Goal: Transaction & Acquisition: Purchase product/service

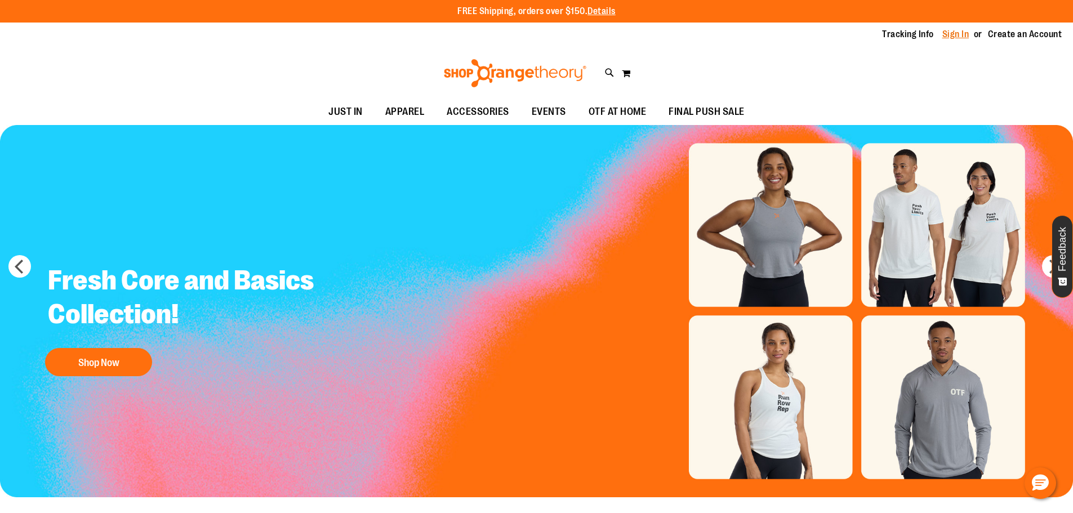
click at [959, 36] on link "Sign In" at bounding box center [955, 34] width 27 height 12
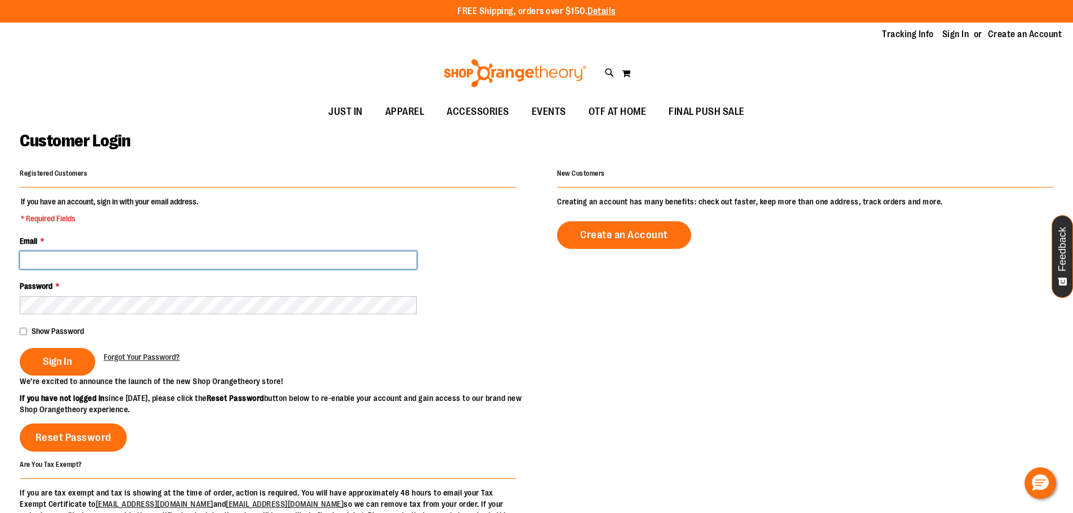
click at [264, 266] on input "Email *" at bounding box center [218, 260] width 397 height 18
type input "**********"
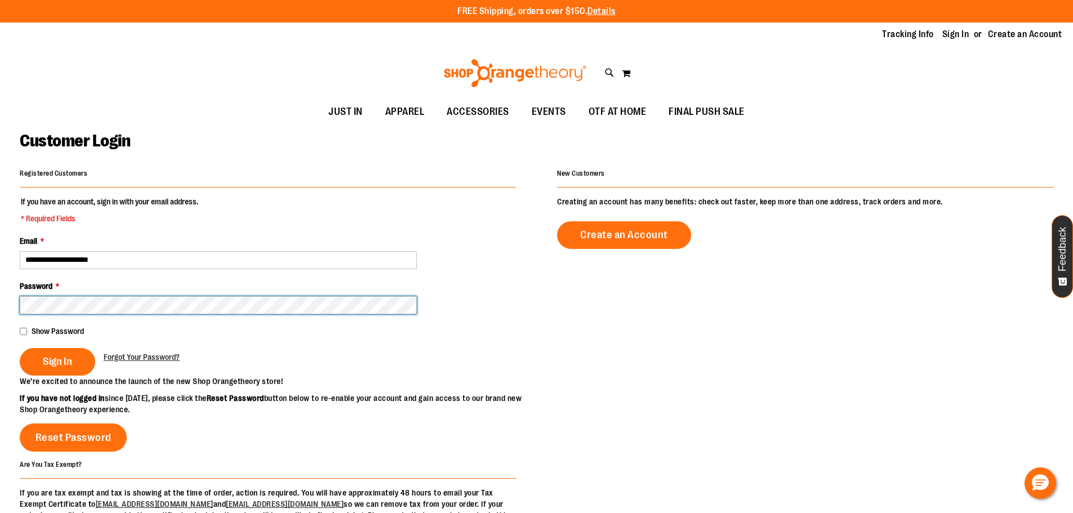
click at [20, 348] on button "Sign In" at bounding box center [57, 362] width 75 height 28
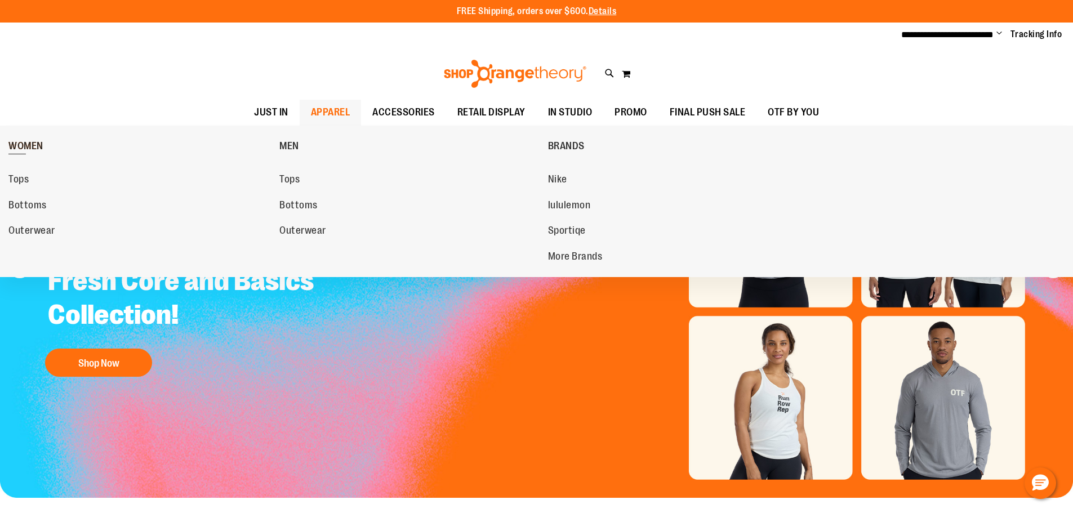
click at [20, 147] on span "WOMEN" at bounding box center [25, 147] width 35 height 14
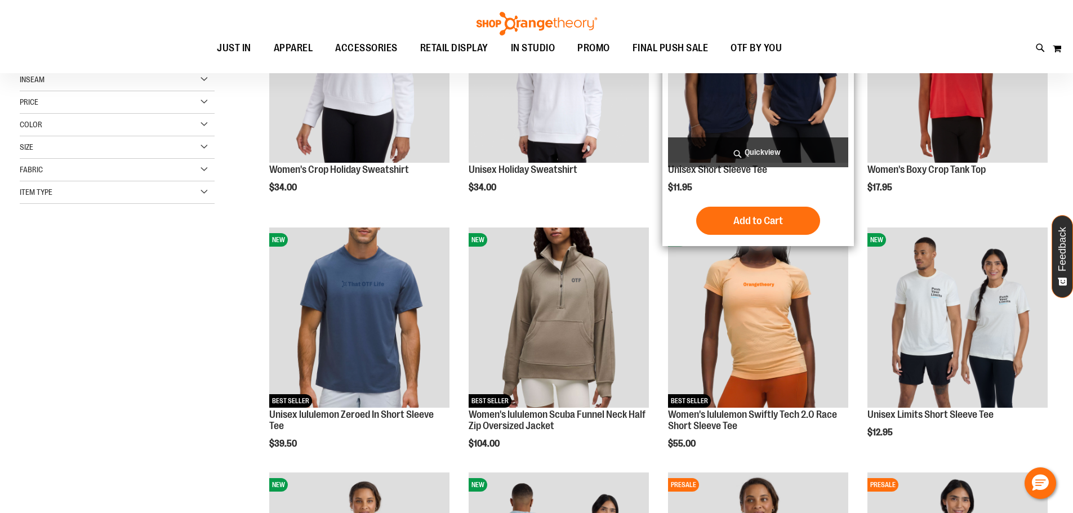
scroll to position [248, 0]
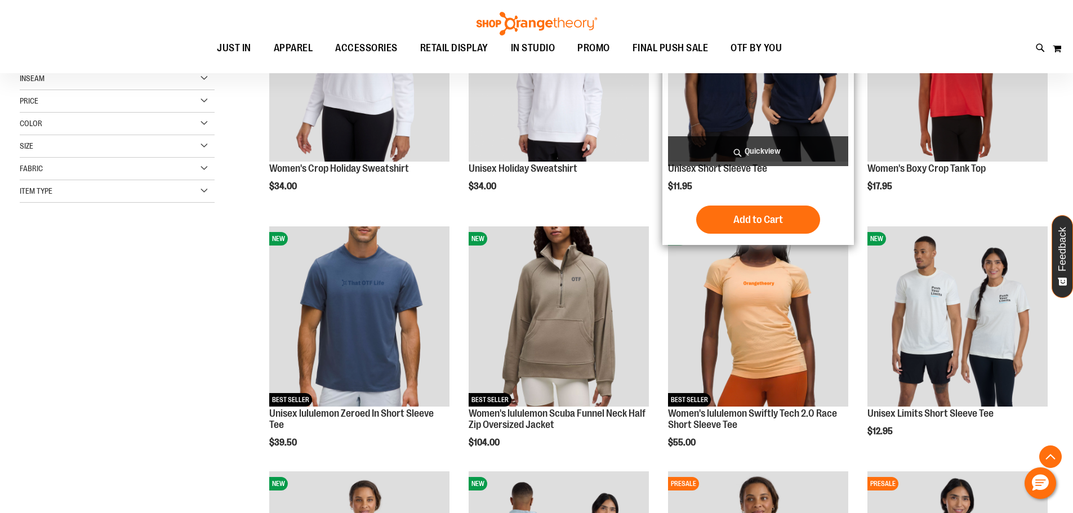
click at [781, 88] on img "product" at bounding box center [758, 71] width 180 height 180
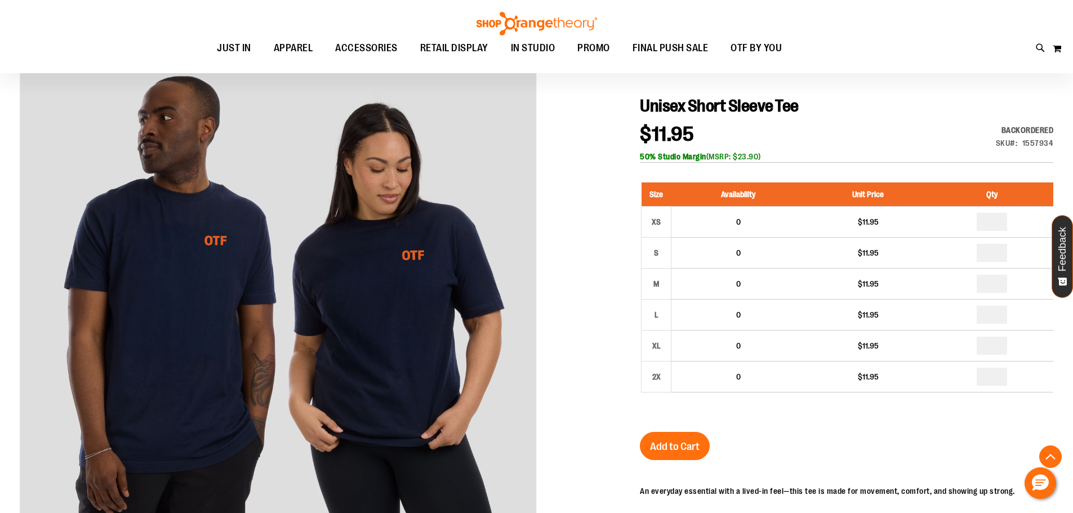
scroll to position [112, 0]
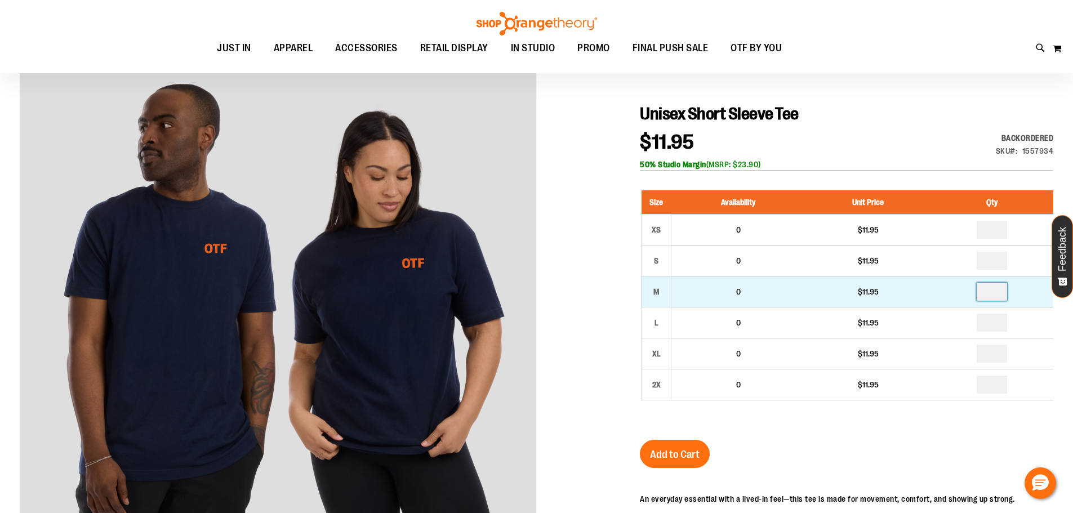
click at [1007, 292] on input "number" at bounding box center [991, 292] width 30 height 18
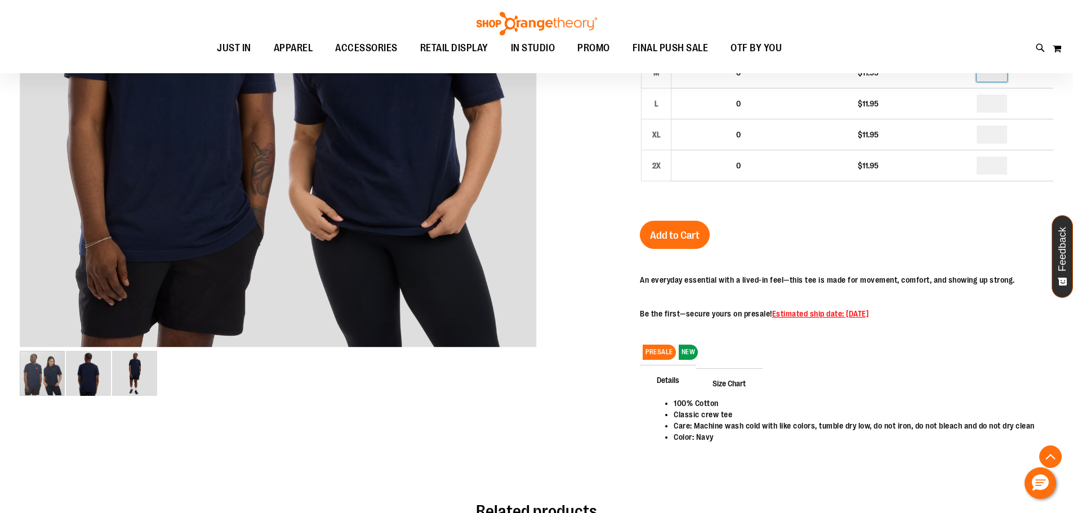
scroll to position [337, 0]
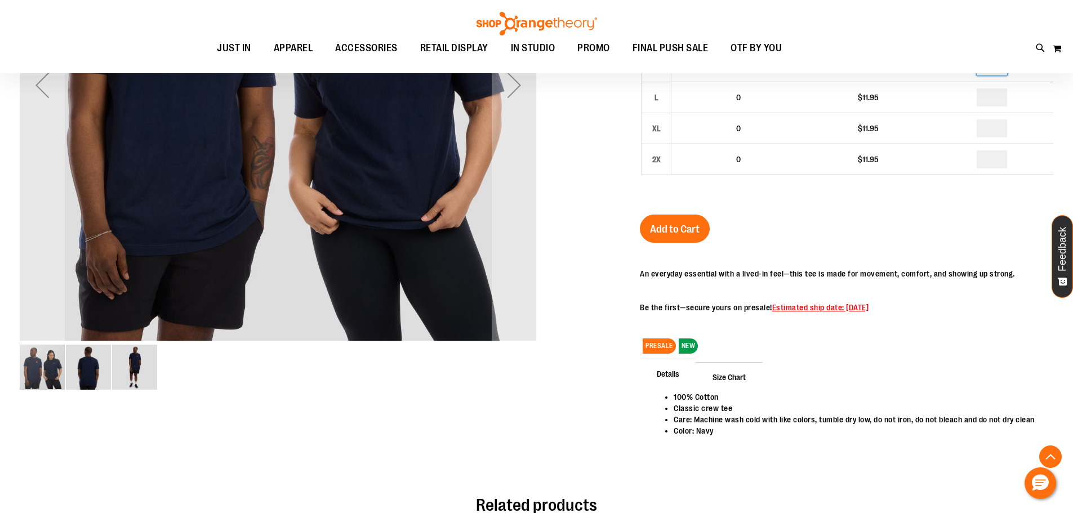
click at [112, 373] on img "image 3 of 3" at bounding box center [134, 367] width 45 height 45
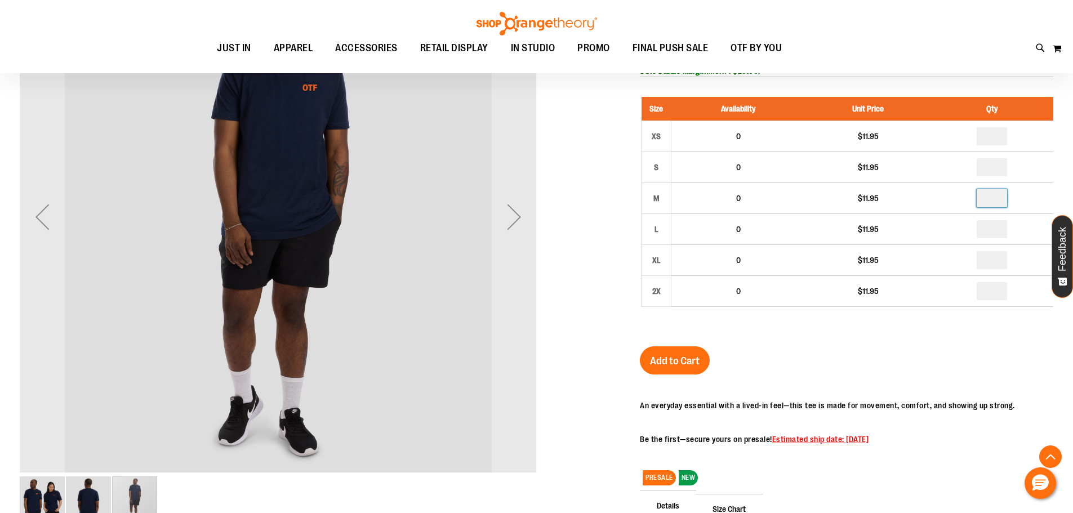
scroll to position [224, 0]
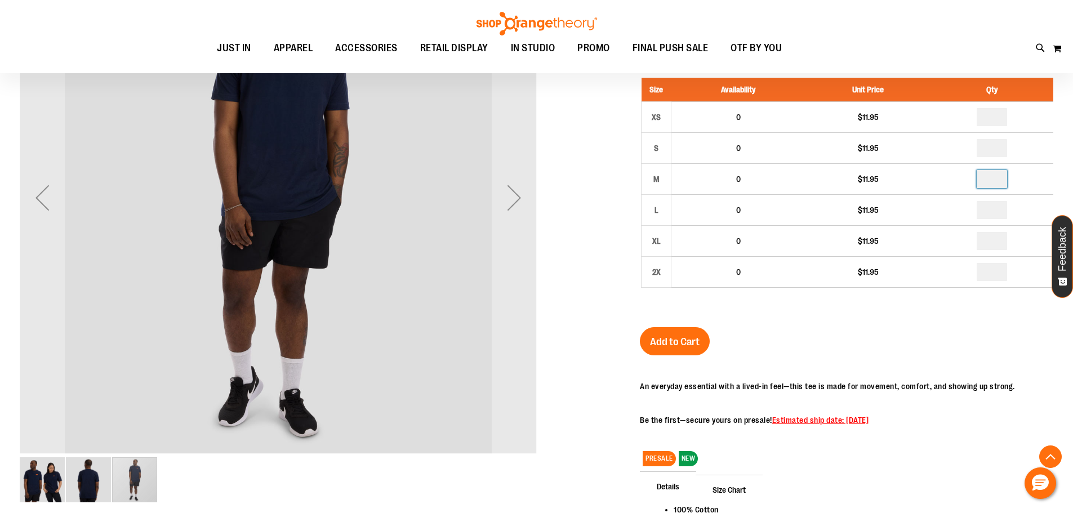
click at [143, 491] on div "carousel" at bounding box center [134, 479] width 45 height 45
click at [140, 481] on div "carousel" at bounding box center [134, 479] width 45 height 45
click at [84, 478] on img "image 2 of 3" at bounding box center [88, 479] width 45 height 45
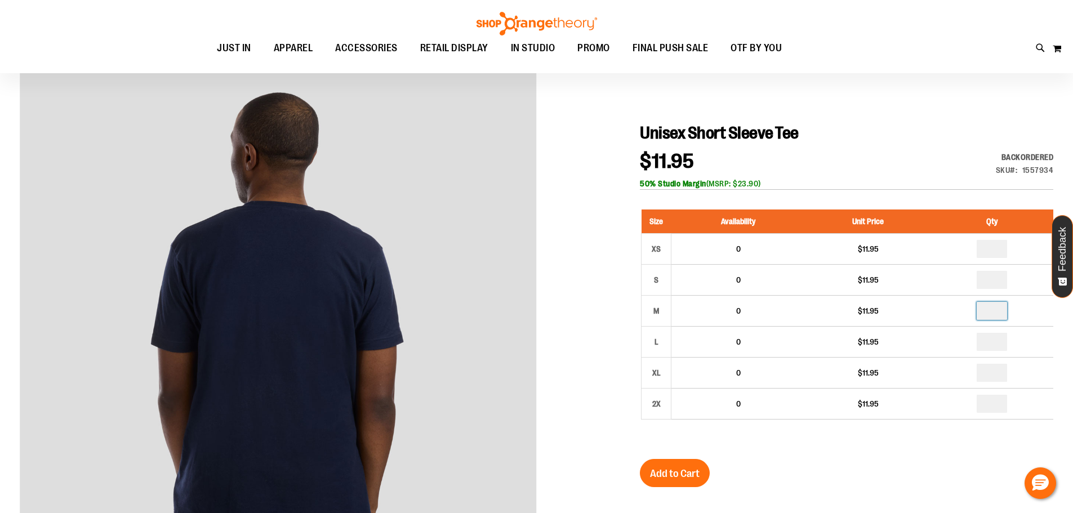
scroll to position [55, 0]
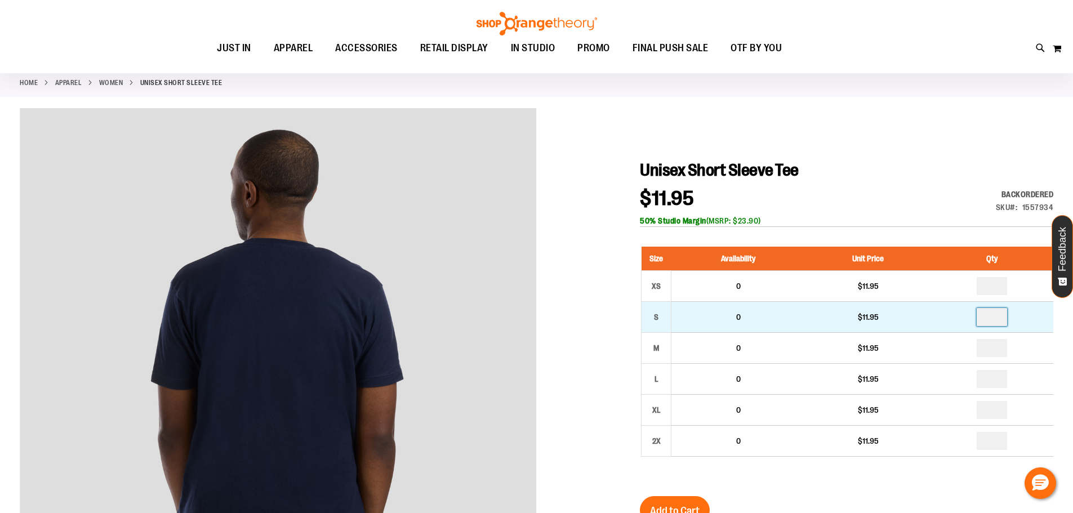
type input "*"
click at [1000, 316] on input "number" at bounding box center [991, 317] width 30 height 18
type input "*"
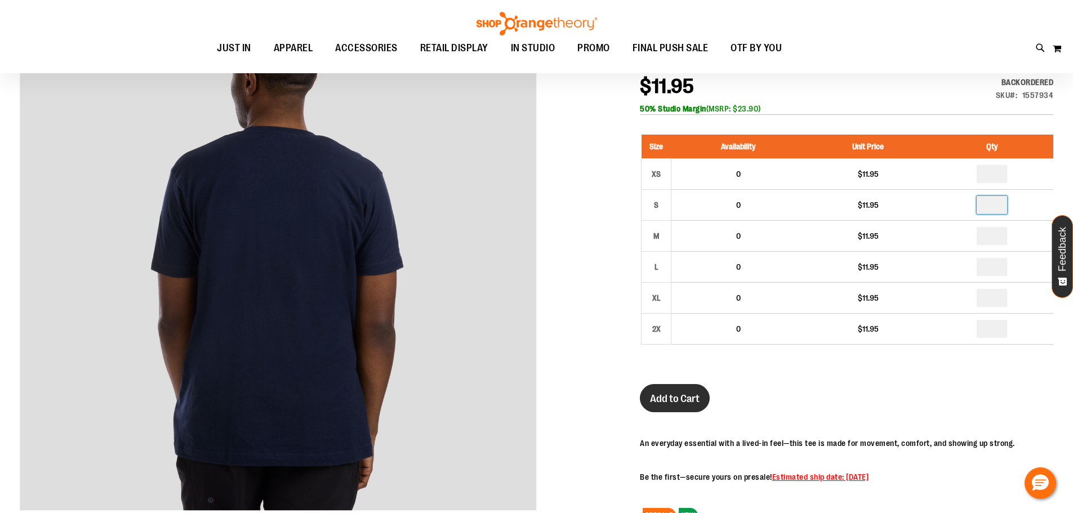
scroll to position [168, 0]
click at [688, 390] on button "Add to Cart" at bounding box center [675, 397] width 70 height 28
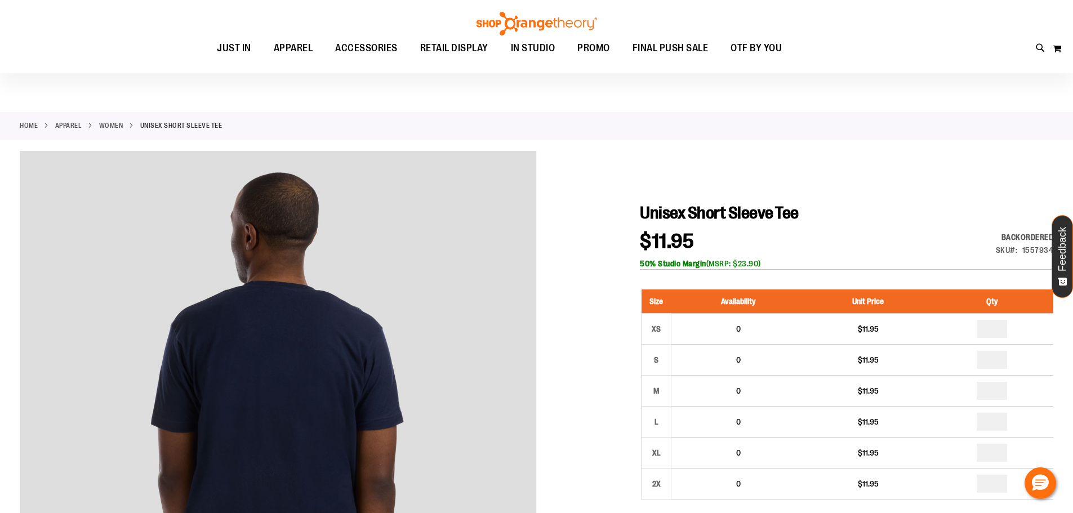
scroll to position [0, 0]
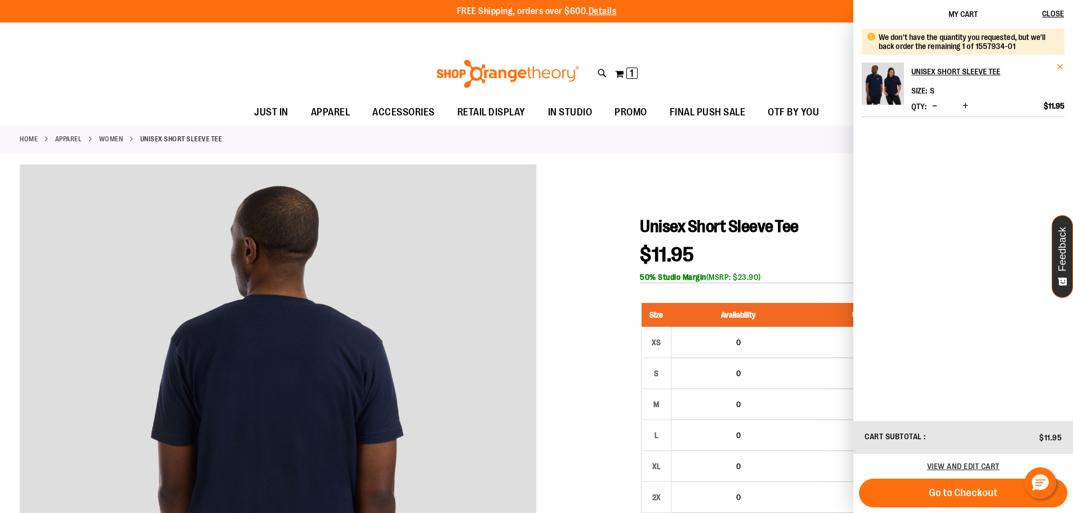
click at [1061, 67] on span "Remove item" at bounding box center [1060, 67] width 8 height 8
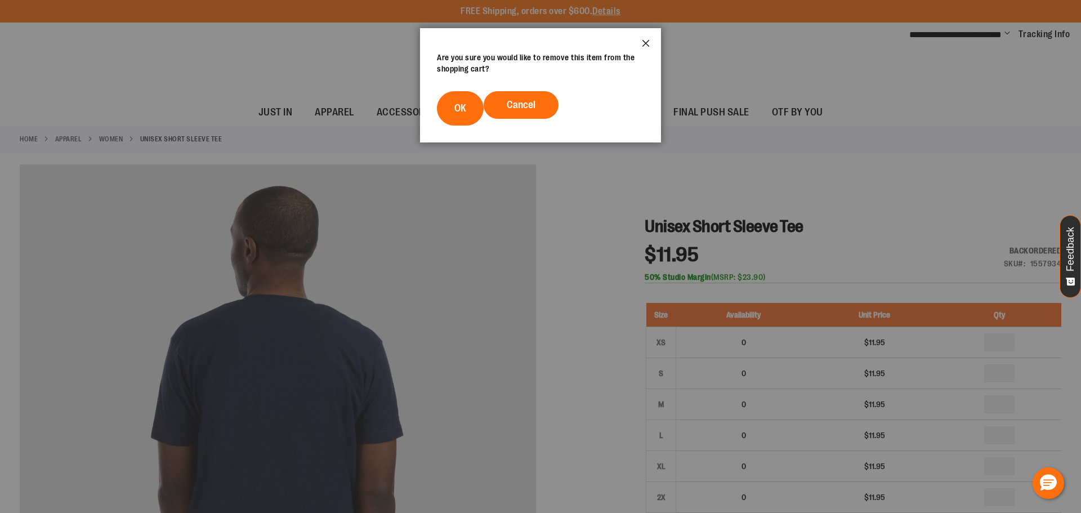
click at [648, 43] on button "Close" at bounding box center [646, 46] width 30 height 37
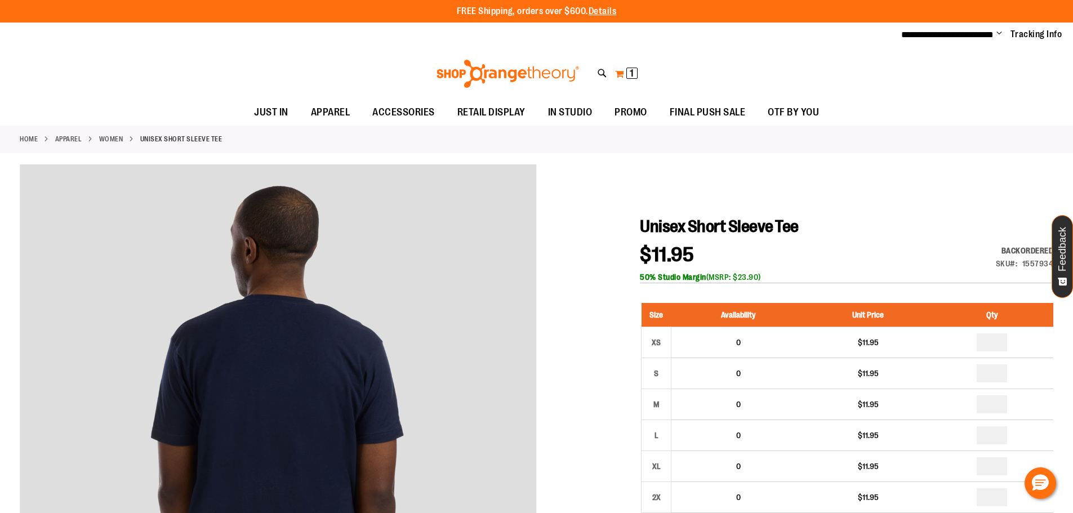
click at [616, 72] on button "My Cart 1 1 items" at bounding box center [626, 74] width 24 height 18
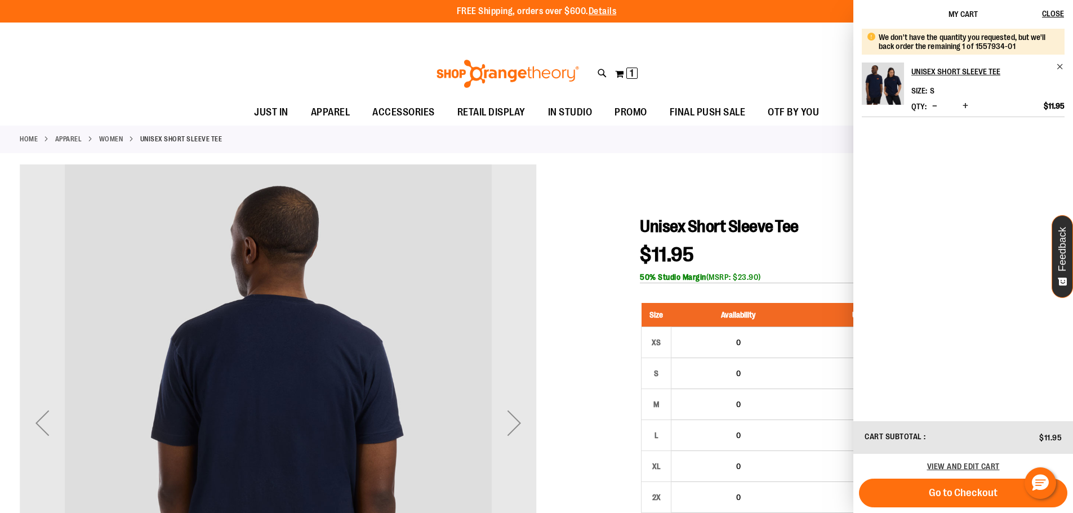
click at [617, 294] on div at bounding box center [536, 491] width 1033 height 655
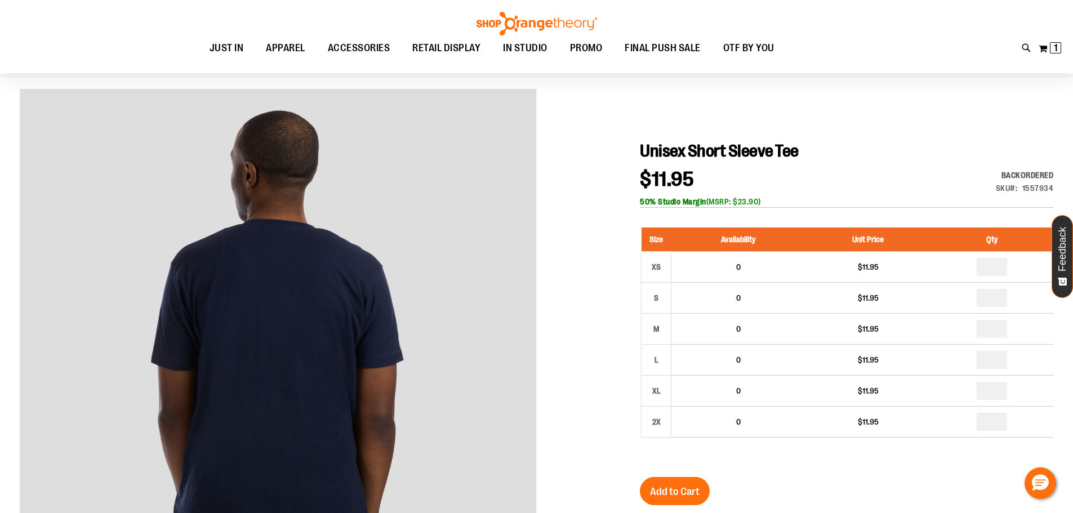
scroll to position [56, 0]
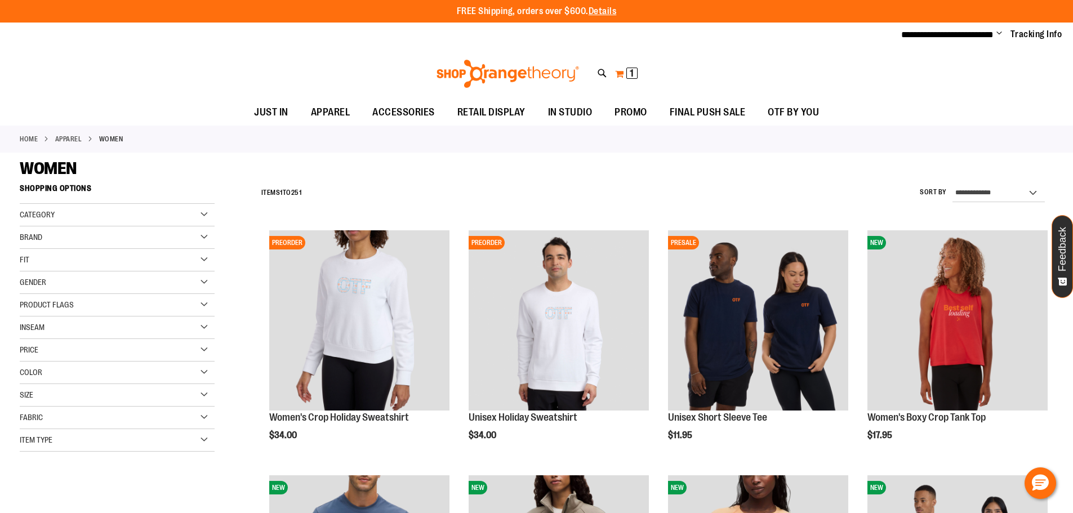
click at [618, 69] on button "My Cart 1 1 items" at bounding box center [626, 74] width 24 height 18
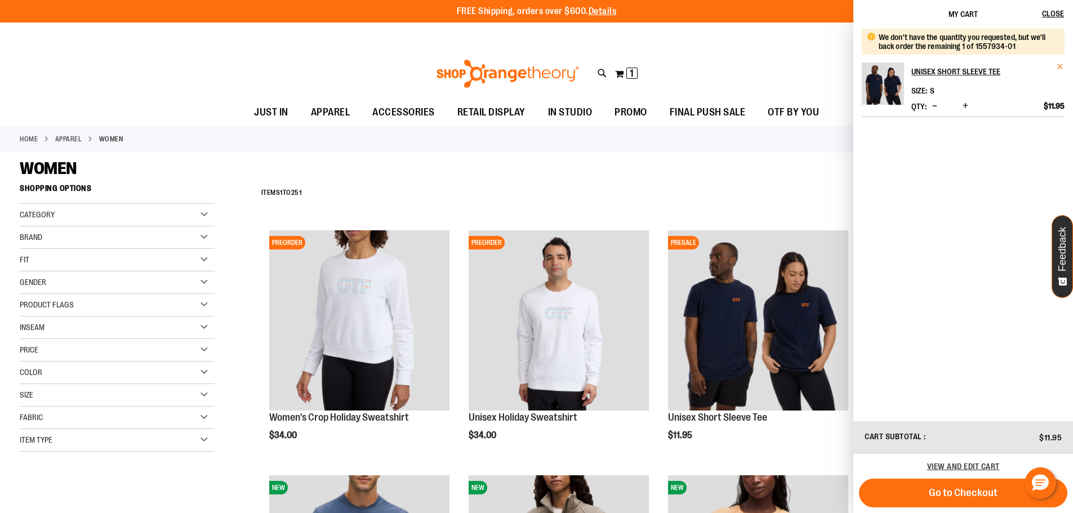
click at [1059, 64] on span "Remove item" at bounding box center [1060, 67] width 8 height 8
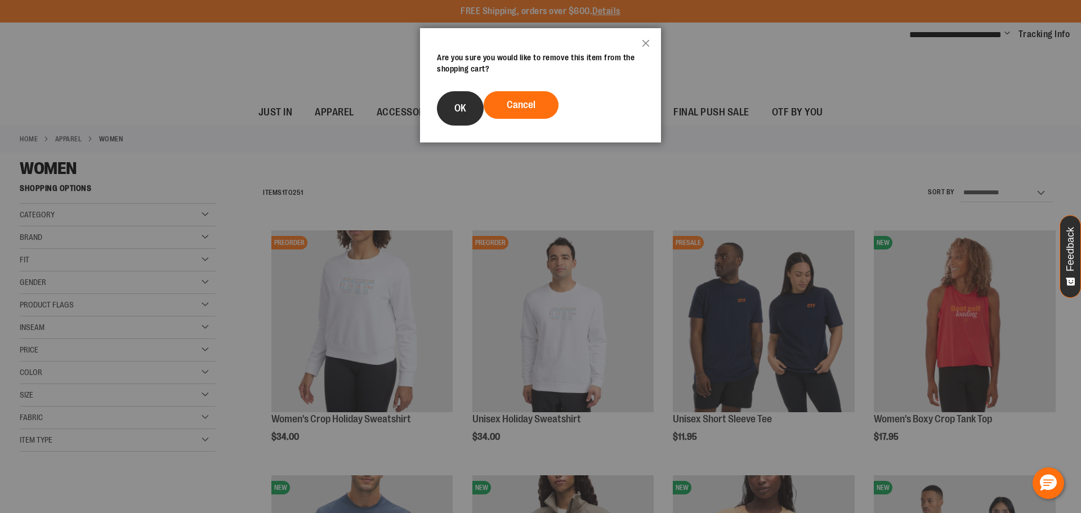
click at [476, 110] on button "OK" at bounding box center [460, 108] width 47 height 34
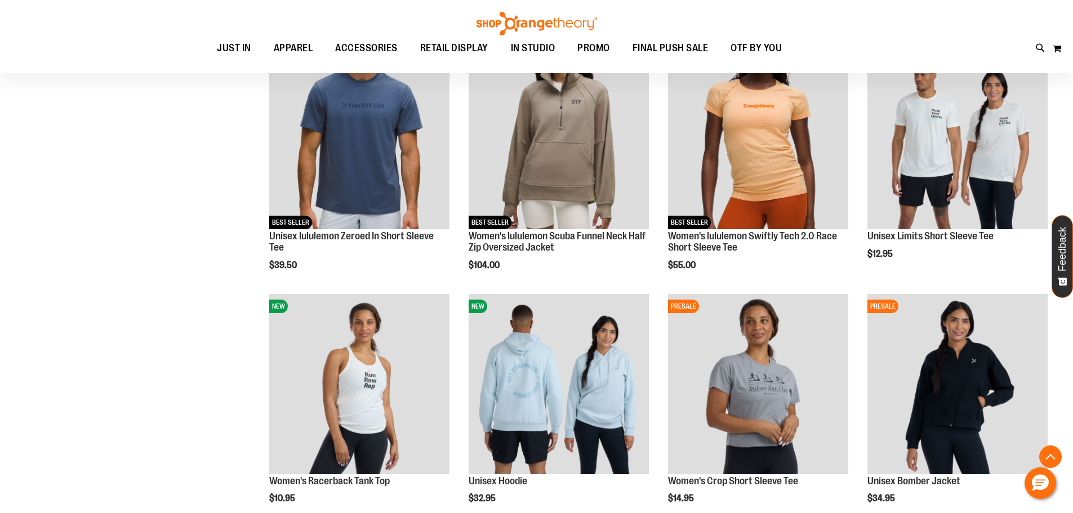
scroll to position [281, 0]
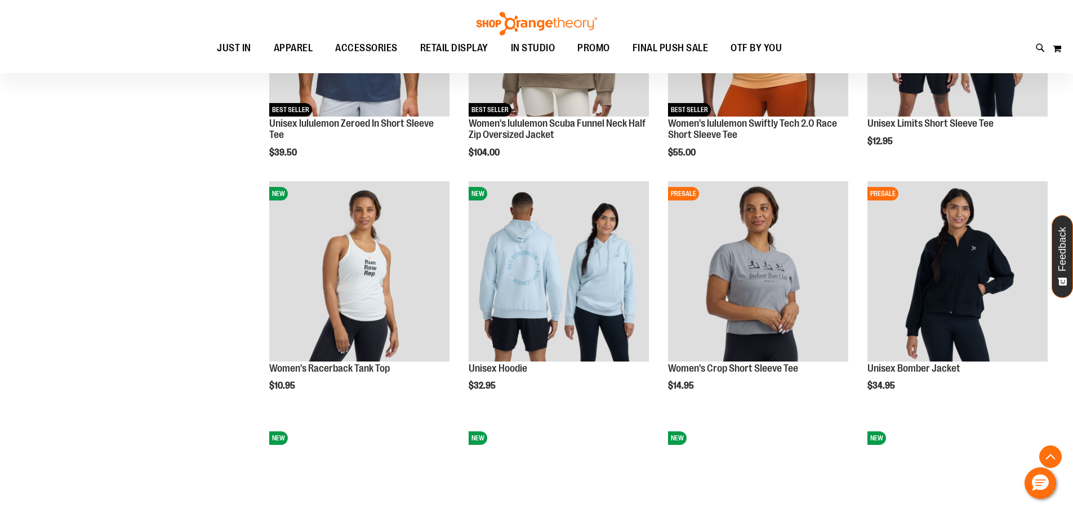
scroll to position [450, 0]
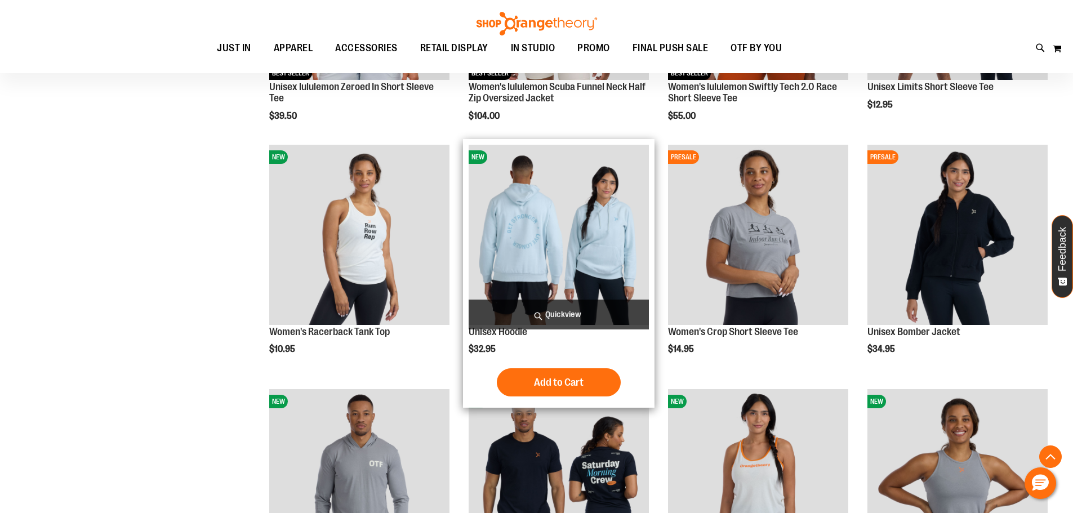
click at [547, 210] on img "product" at bounding box center [559, 235] width 180 height 180
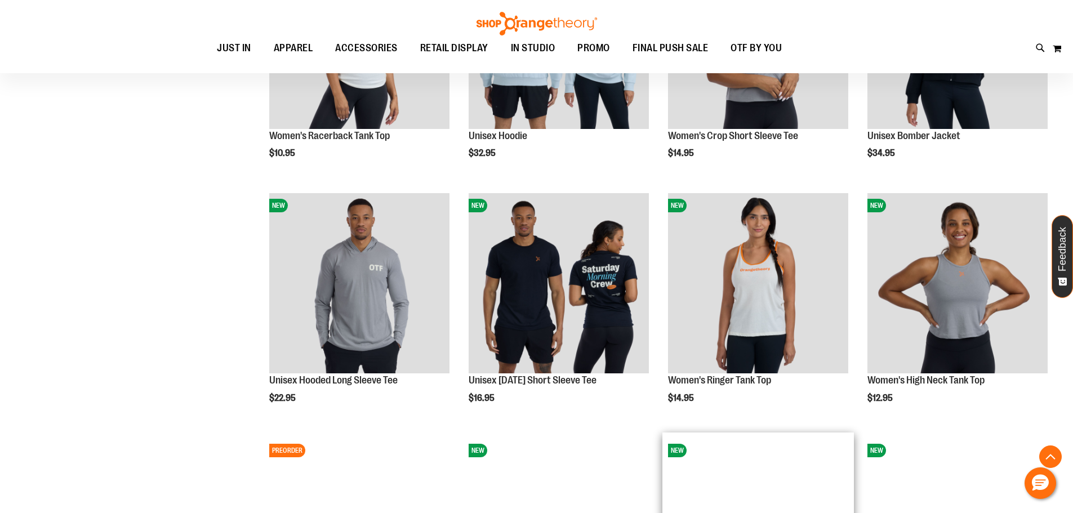
scroll to position [788, 0]
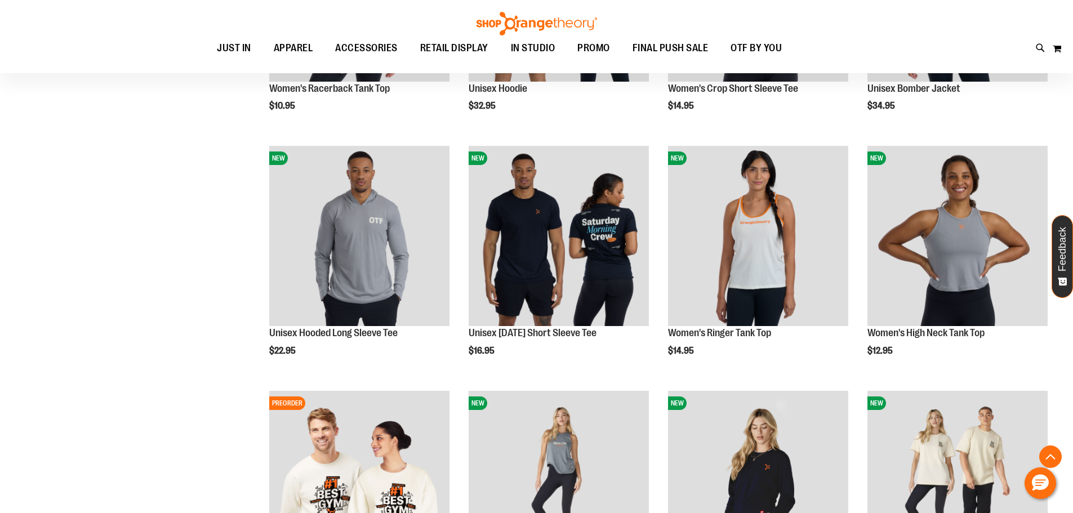
scroll to position [675, 0]
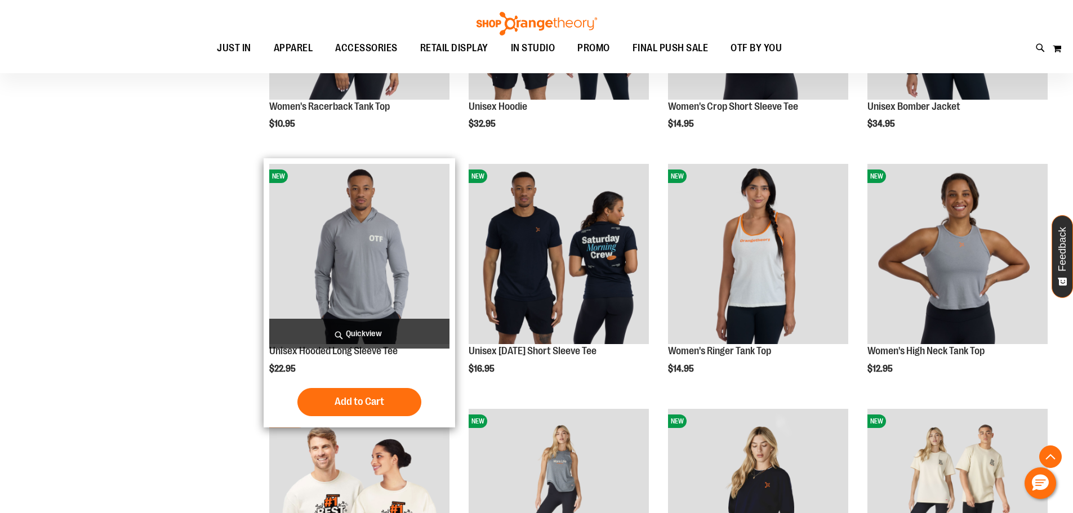
click at [429, 256] on img "product" at bounding box center [359, 254] width 180 height 180
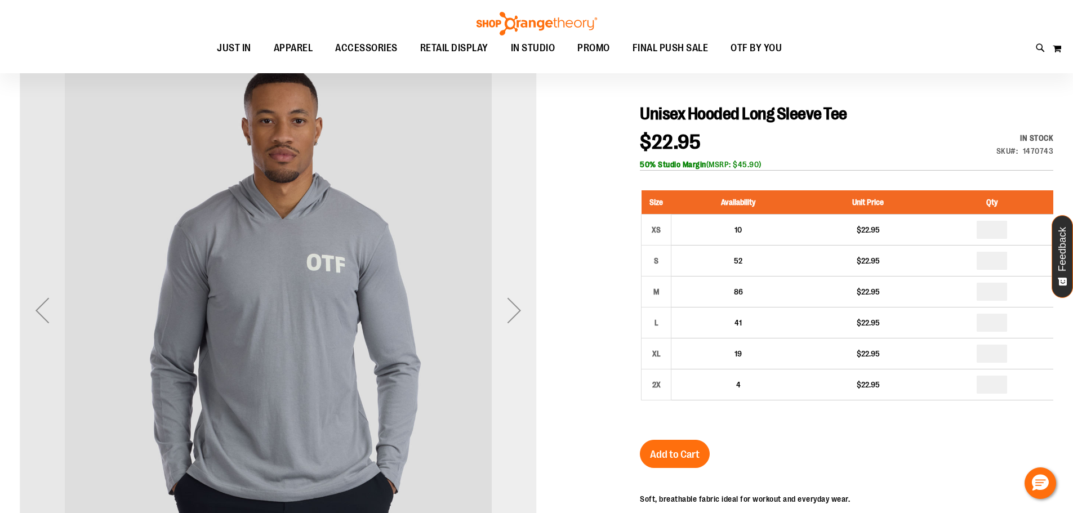
scroll to position [280, 0]
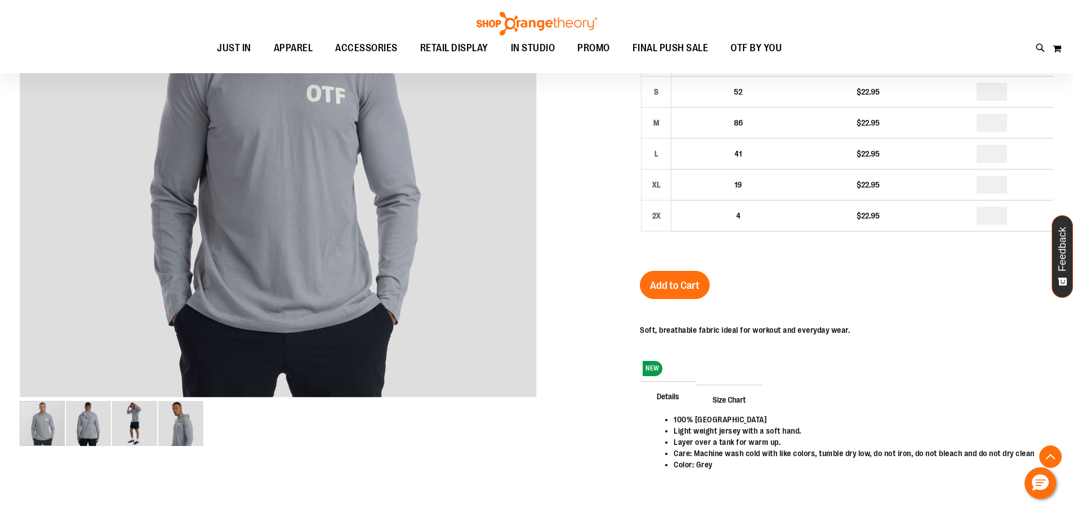
click at [743, 401] on span "Size Chart" at bounding box center [728, 399] width 67 height 29
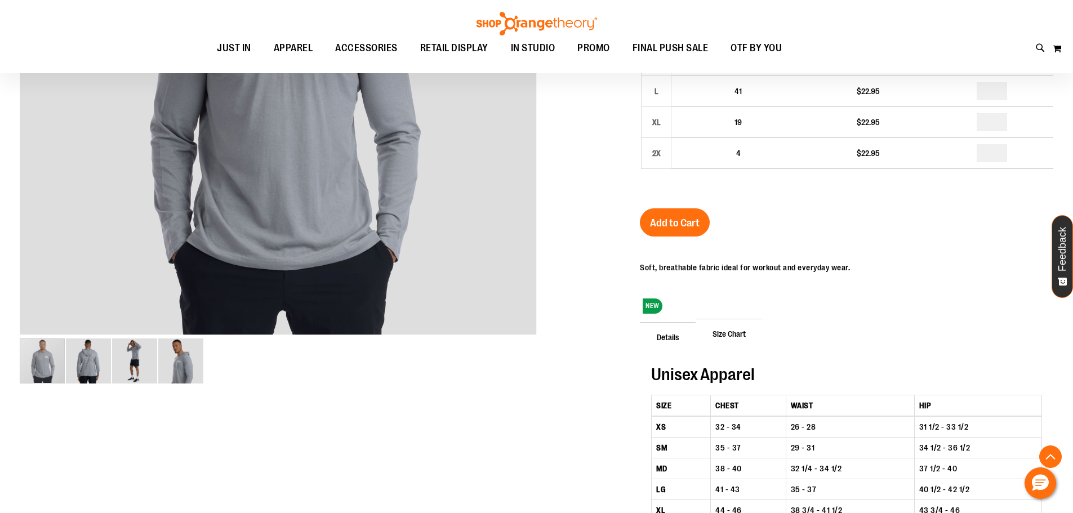
scroll to position [337, 0]
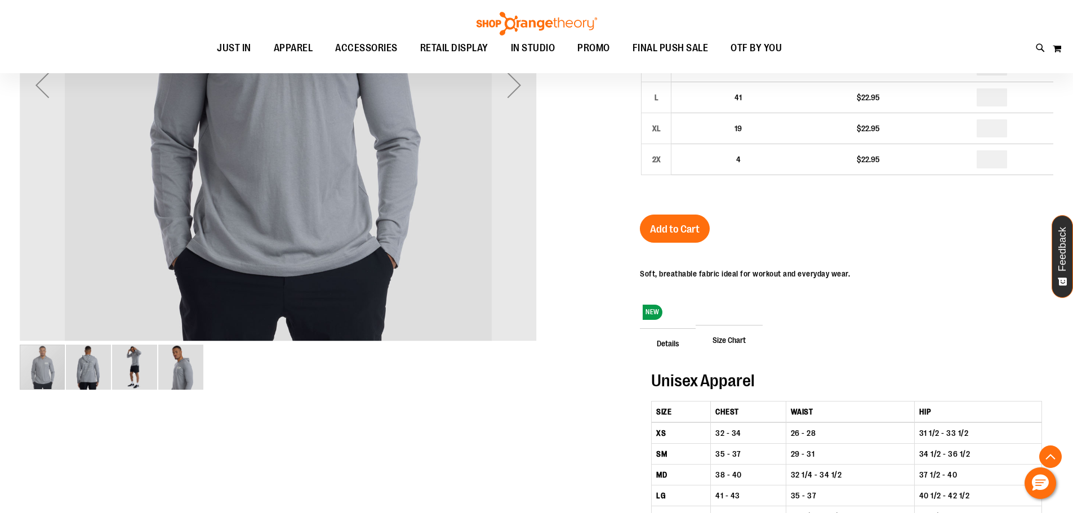
click at [184, 370] on img "image 4 of 4" at bounding box center [180, 367] width 45 height 45
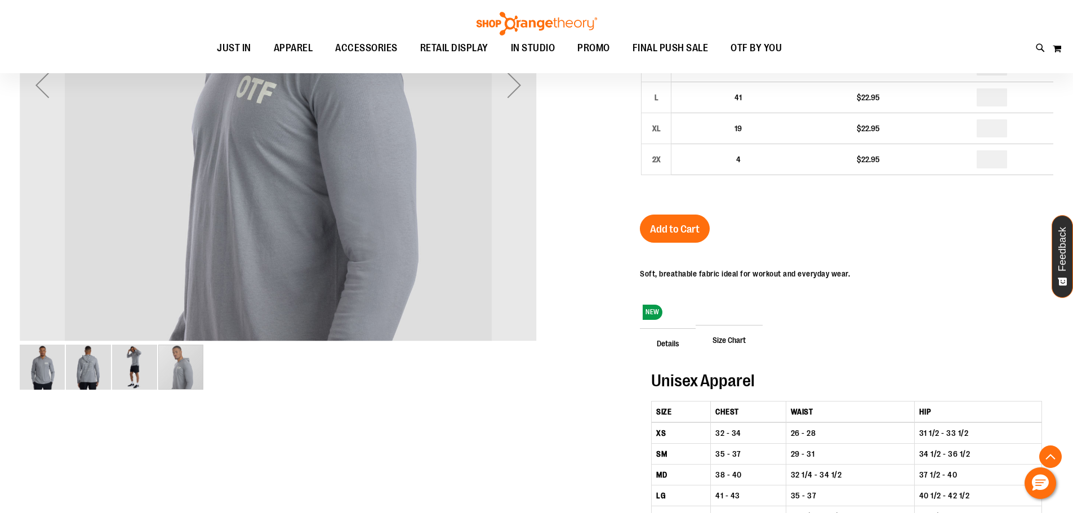
click at [146, 366] on img "image 3 of 4" at bounding box center [134, 367] width 45 height 45
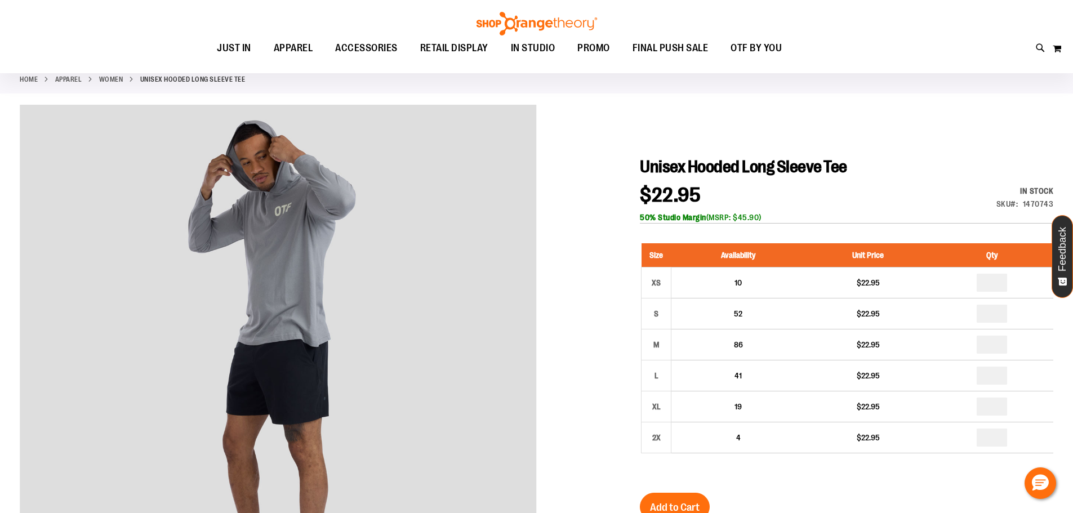
scroll to position [55, 0]
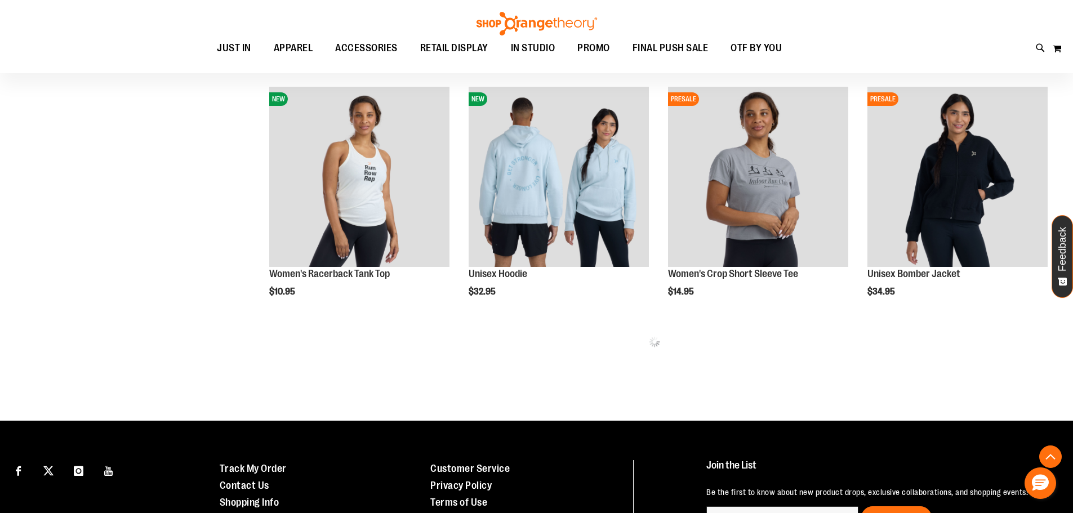
scroll to position [583, 0]
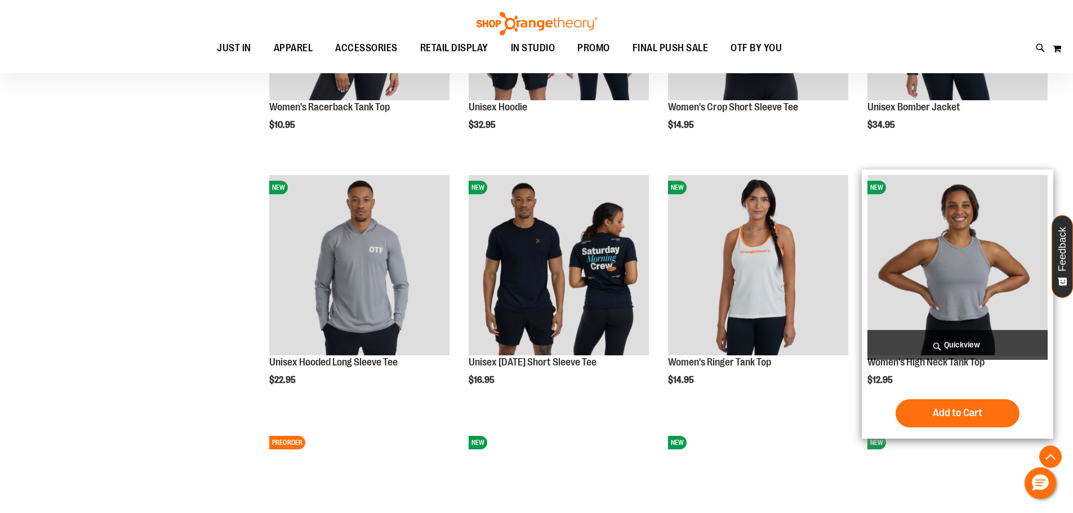
scroll to position [695, 0]
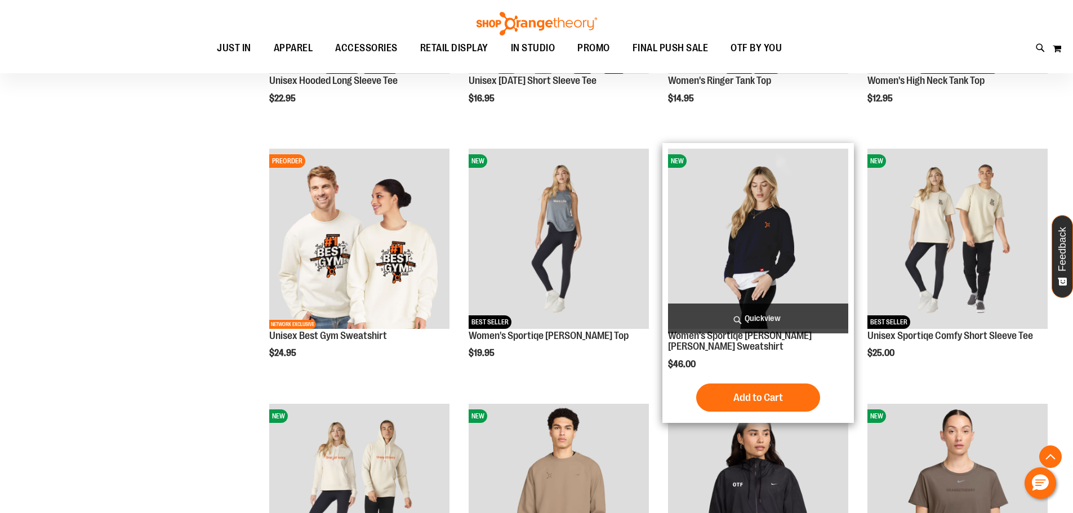
scroll to position [977, 0]
click at [796, 198] on img "product" at bounding box center [758, 238] width 180 height 180
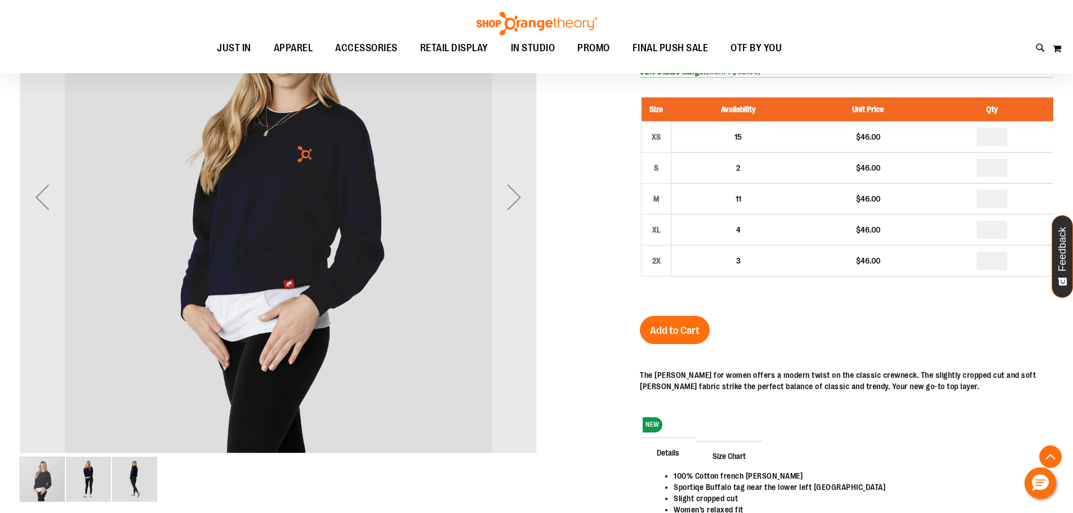
scroll to position [224, 0]
click at [92, 481] on img "image 2 of 3" at bounding box center [88, 479] width 45 height 45
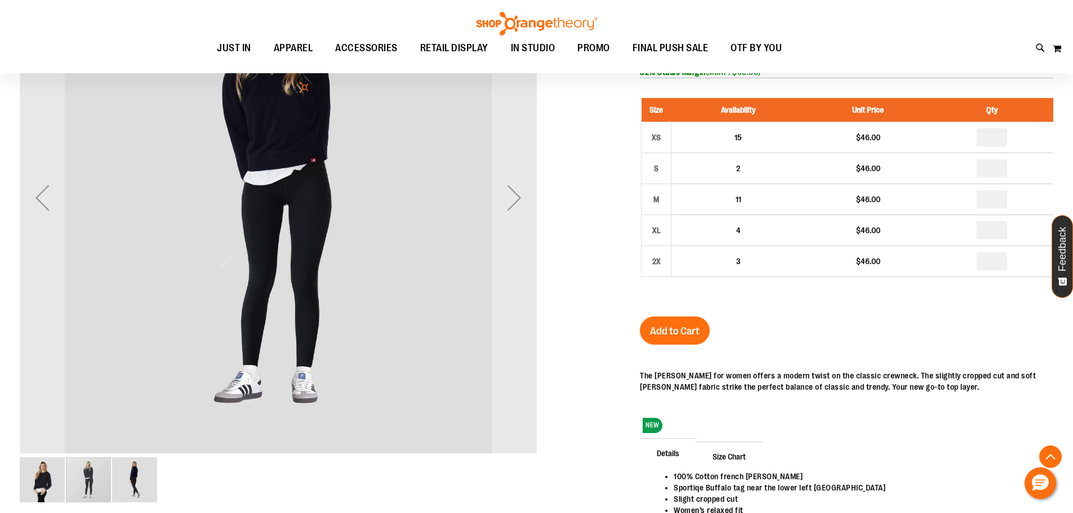
click at [130, 483] on img "image 3 of 3" at bounding box center [134, 479] width 45 height 45
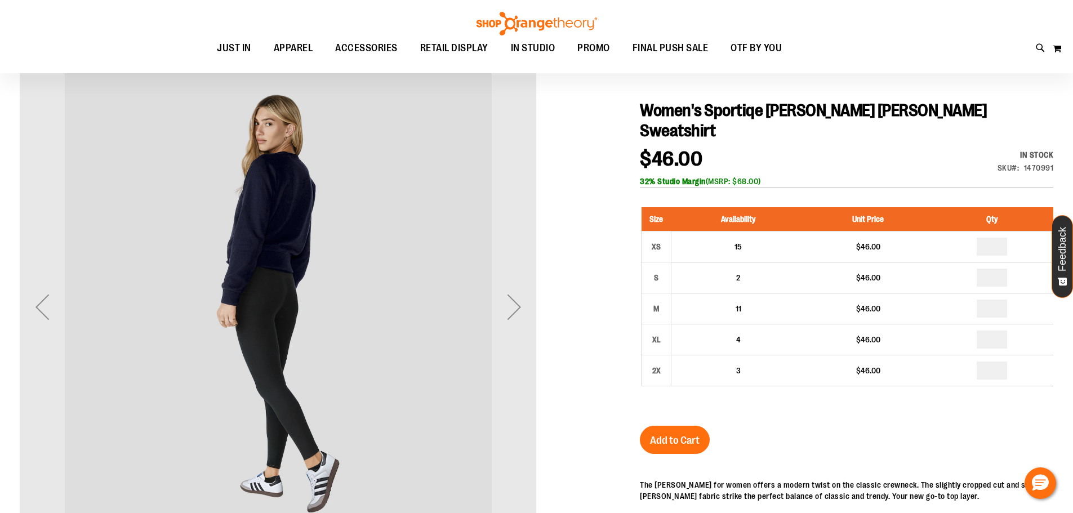
scroll to position [112, 0]
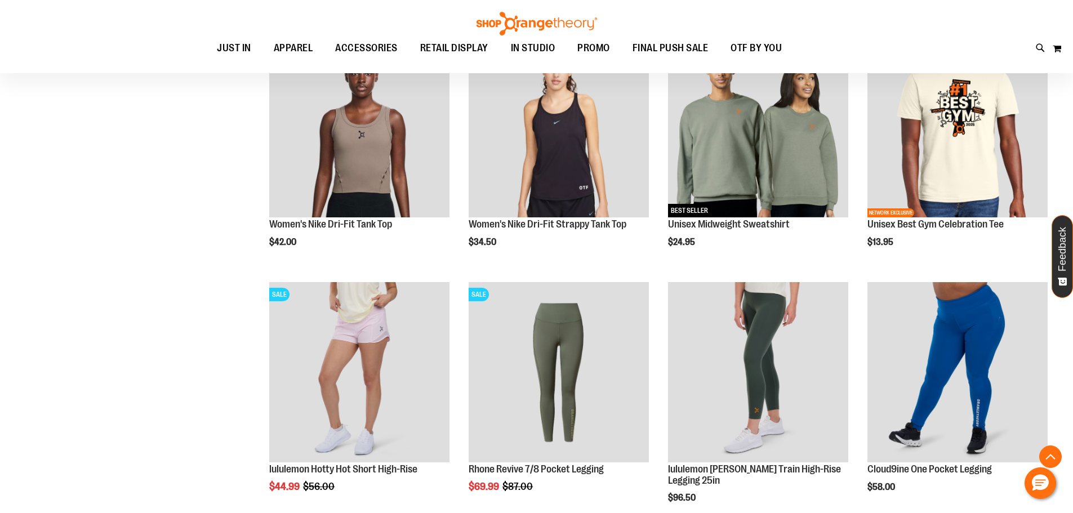
scroll to position [957, 0]
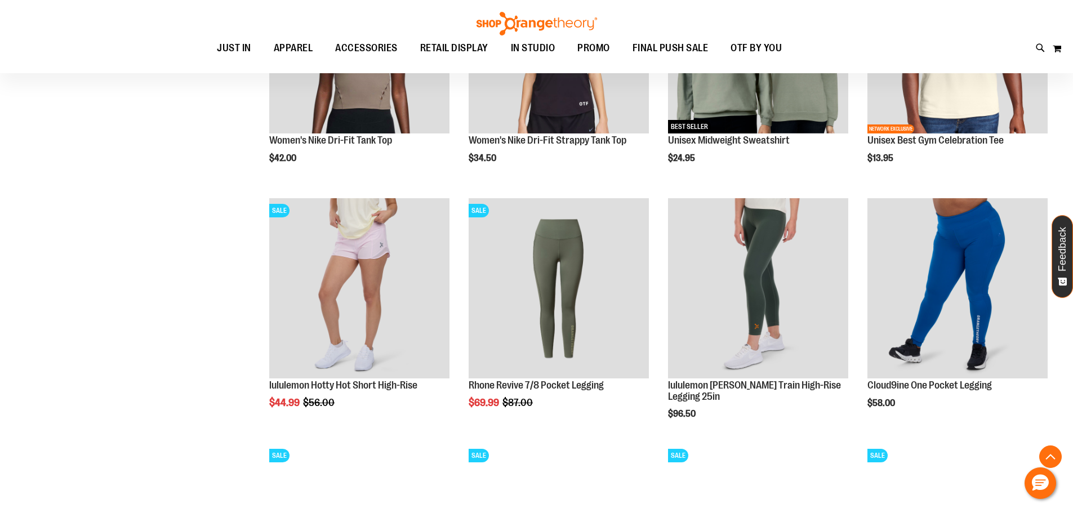
scroll to position [1182, 0]
